Goal: Navigation & Orientation: Find specific page/section

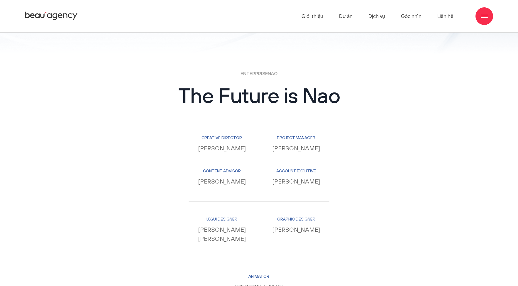
scroll to position [5655, 0]
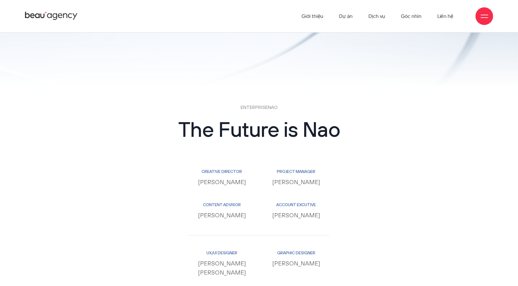
click at [38, 16] on icon at bounding box center [51, 16] width 53 height 10
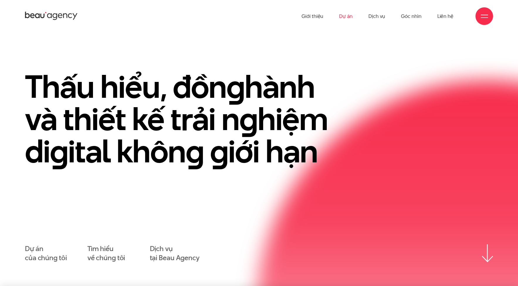
click at [349, 12] on link "Dự án" at bounding box center [345, 16] width 13 height 32
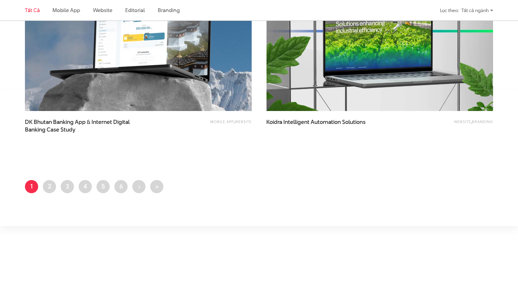
scroll to position [1319, 0]
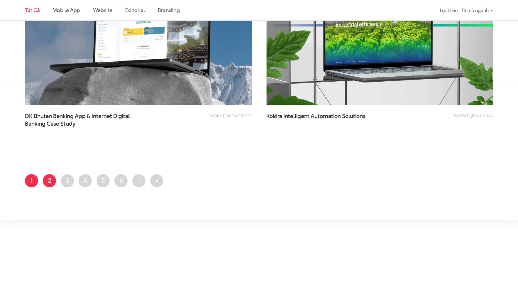
click at [49, 184] on link "Trang 2" at bounding box center [49, 180] width 13 height 13
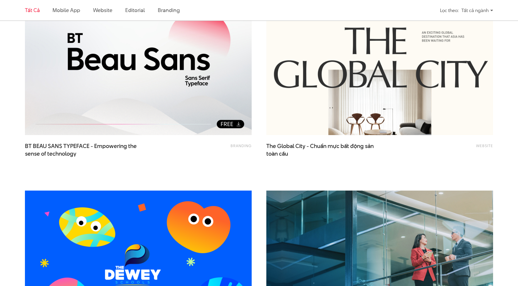
scroll to position [235, 0]
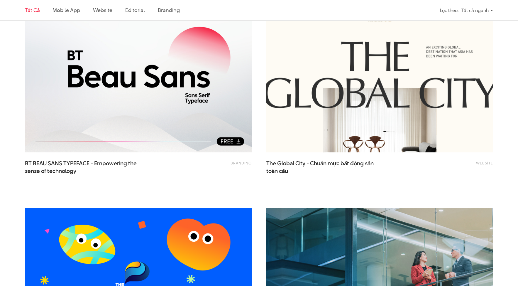
click at [347, 119] on img at bounding box center [379, 76] width 249 height 167
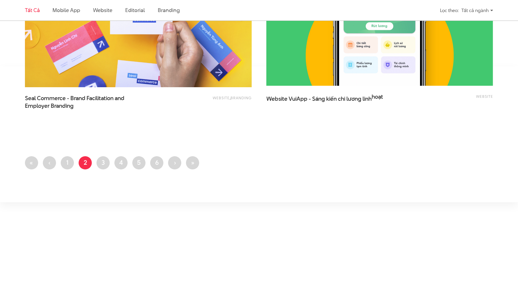
scroll to position [1349, 0]
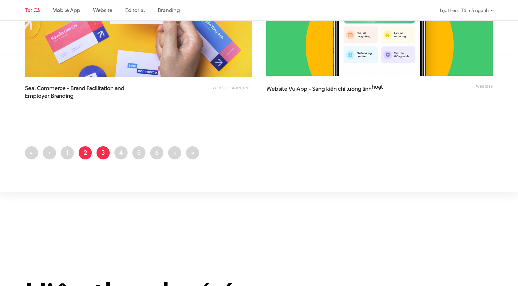
click at [104, 157] on link "Trang 3" at bounding box center [102, 152] width 13 height 13
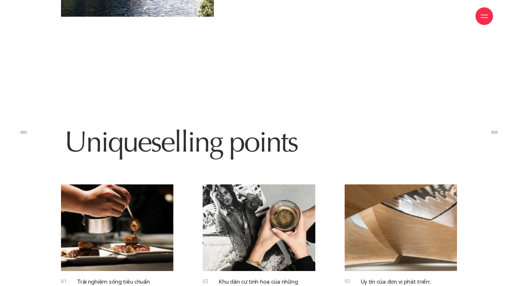
scroll to position [1495, 0]
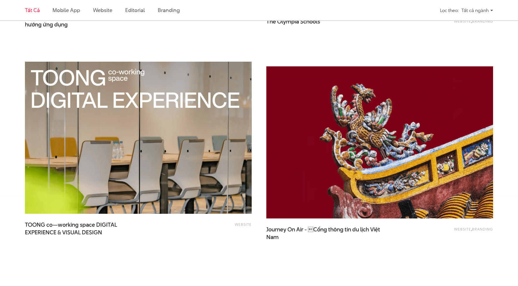
scroll to position [1290, 0]
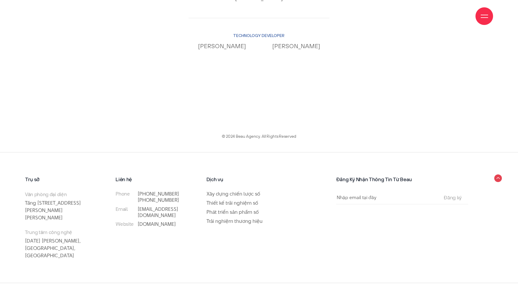
scroll to position [5977, 0]
